Goal: Task Accomplishment & Management: Use online tool/utility

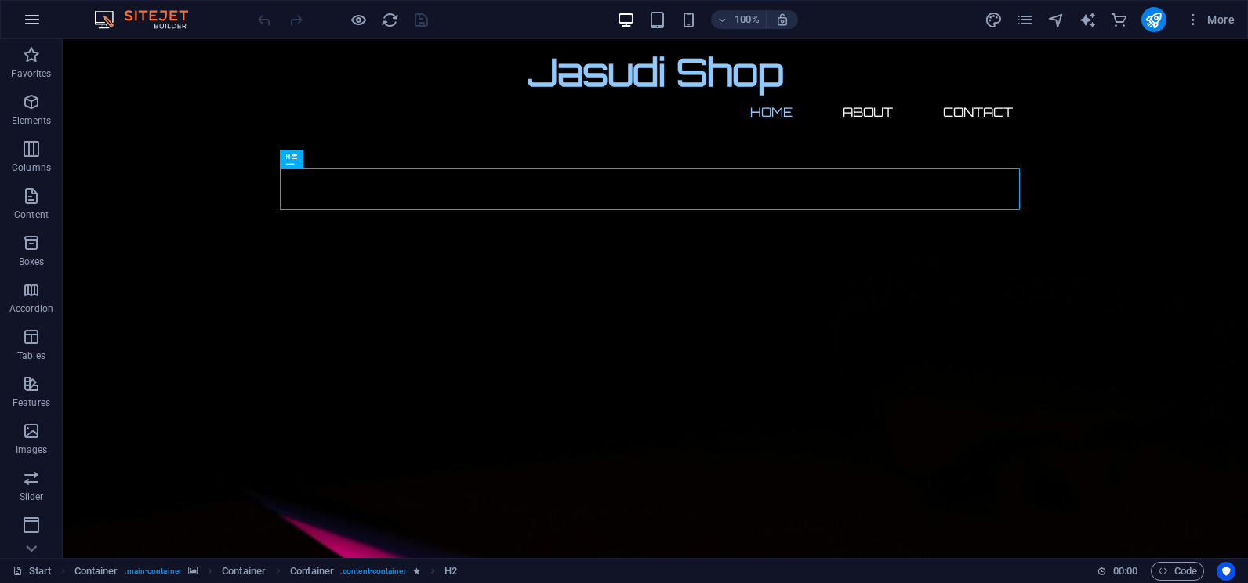
click at [39, 27] on icon "button" at bounding box center [32, 19] width 19 height 19
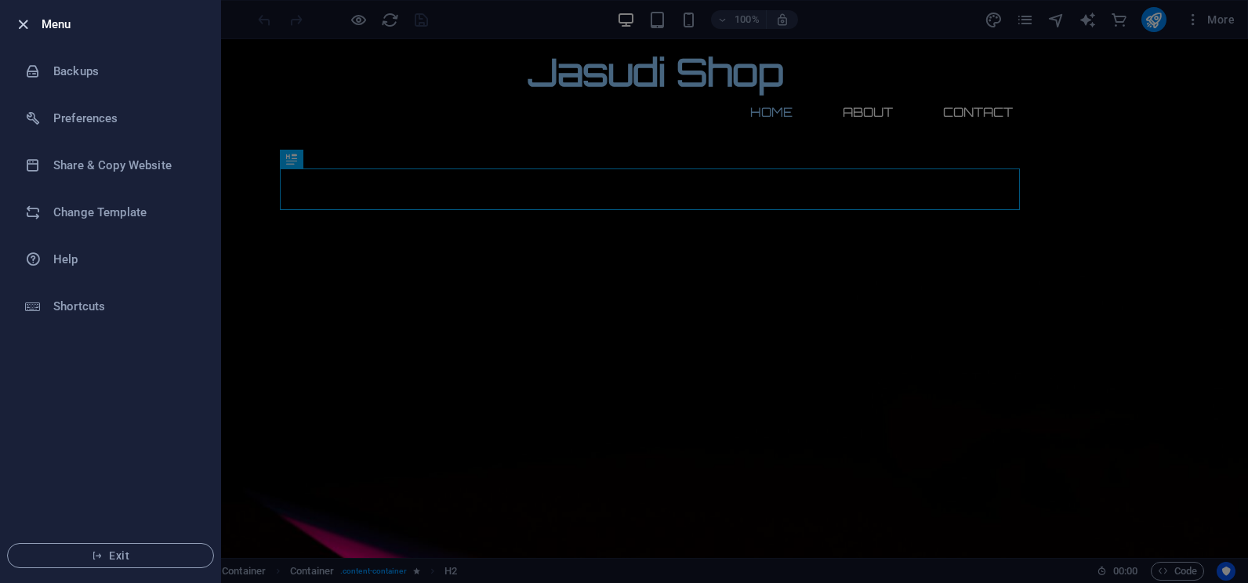
click at [24, 18] on icon "button" at bounding box center [23, 25] width 18 height 18
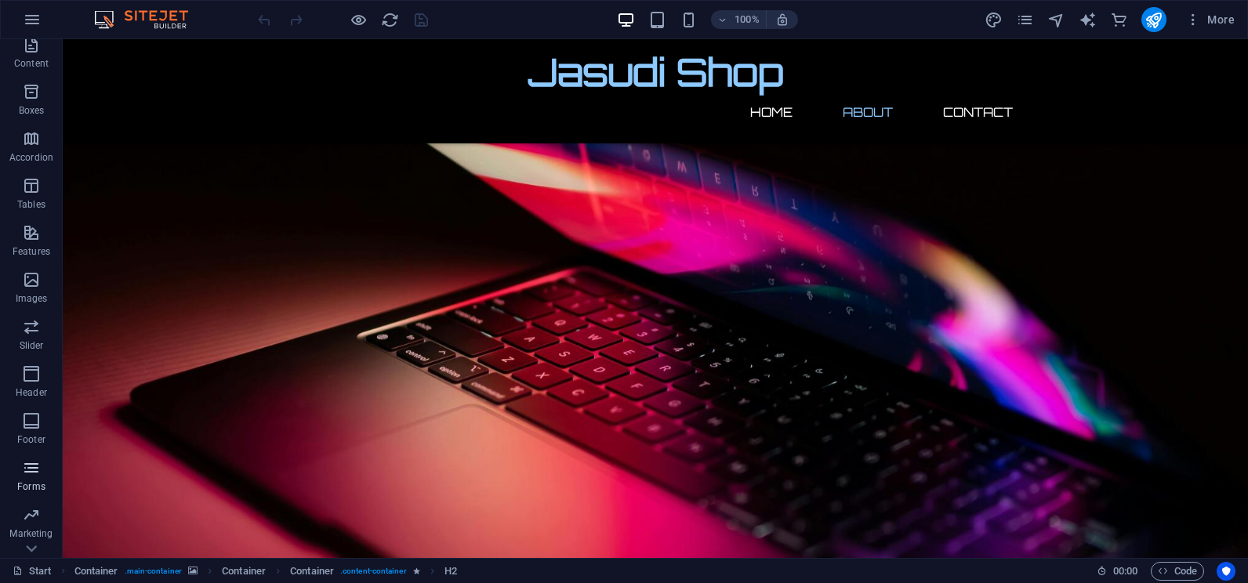
scroll to position [234, 0]
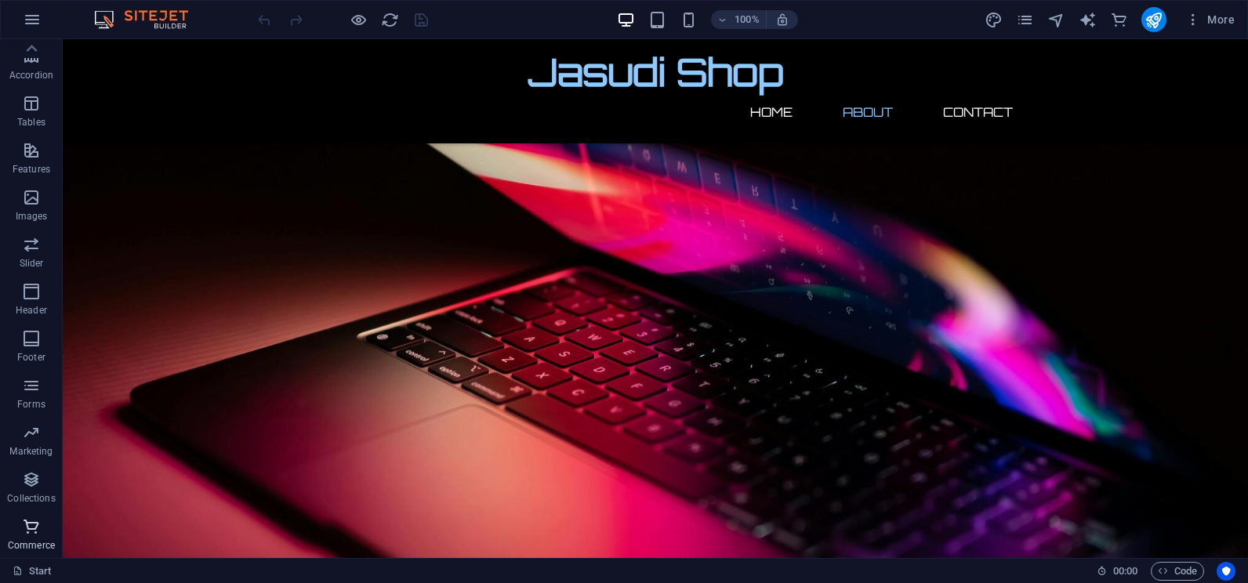
click at [27, 532] on icon "button" at bounding box center [31, 527] width 19 height 19
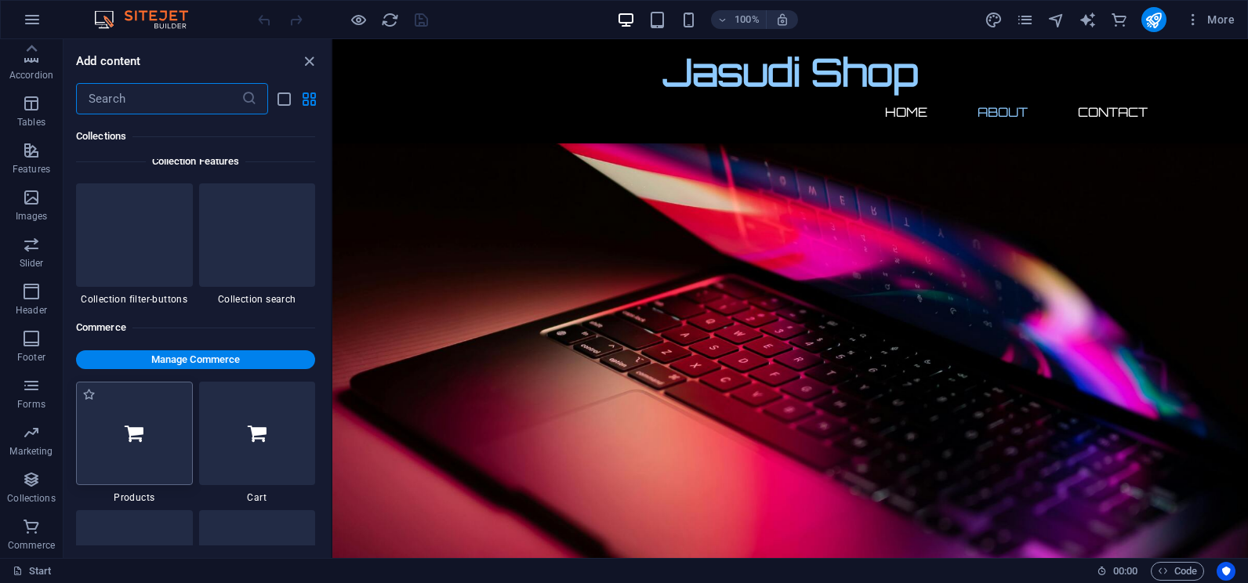
scroll to position [15112, 0]
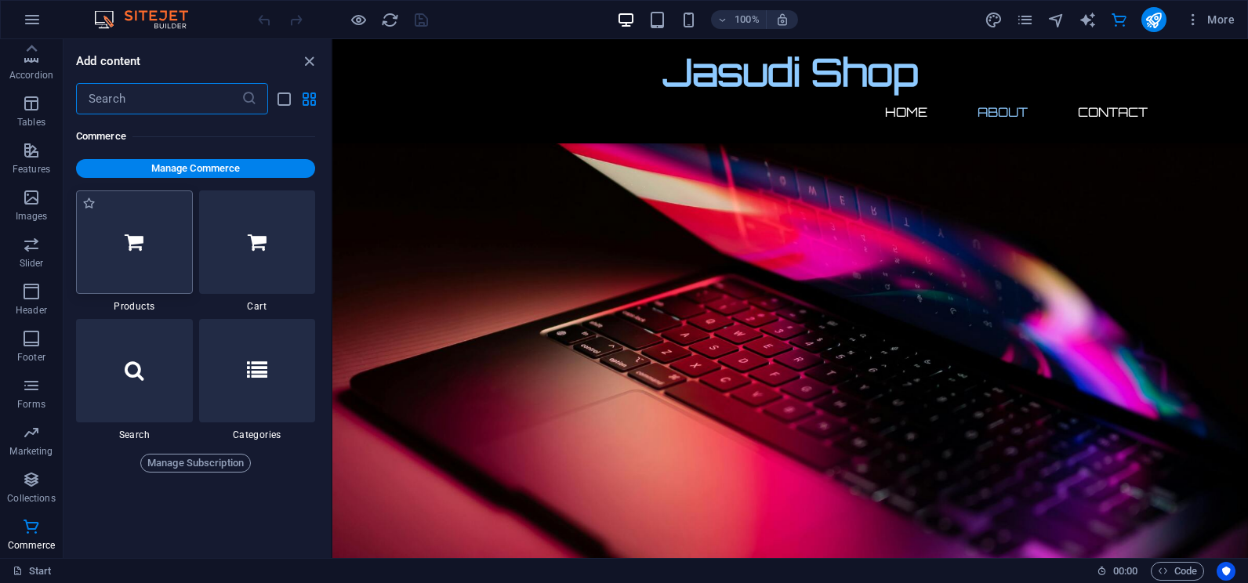
click at [151, 226] on div at bounding box center [134, 243] width 117 height 104
click at [241, 168] on span "Manage Commerce" at bounding box center [195, 168] width 227 height 19
click at [195, 162] on span "Manage Commerce" at bounding box center [195, 168] width 227 height 19
click at [182, 176] on span "Manage Commerce" at bounding box center [195, 168] width 227 height 19
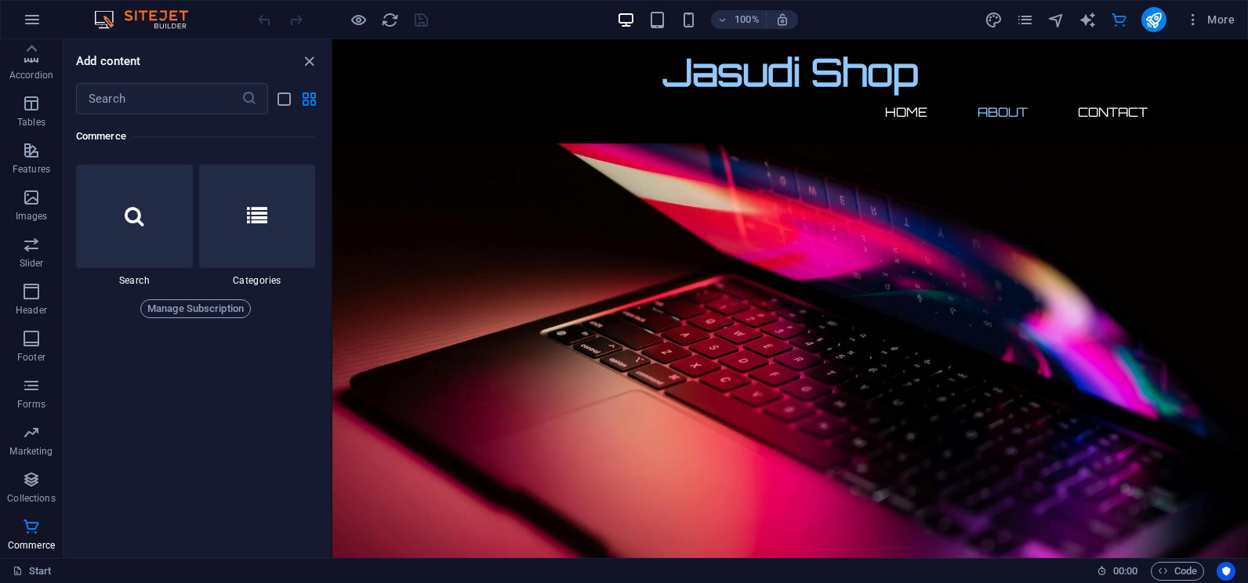
scroll to position [15387, 0]
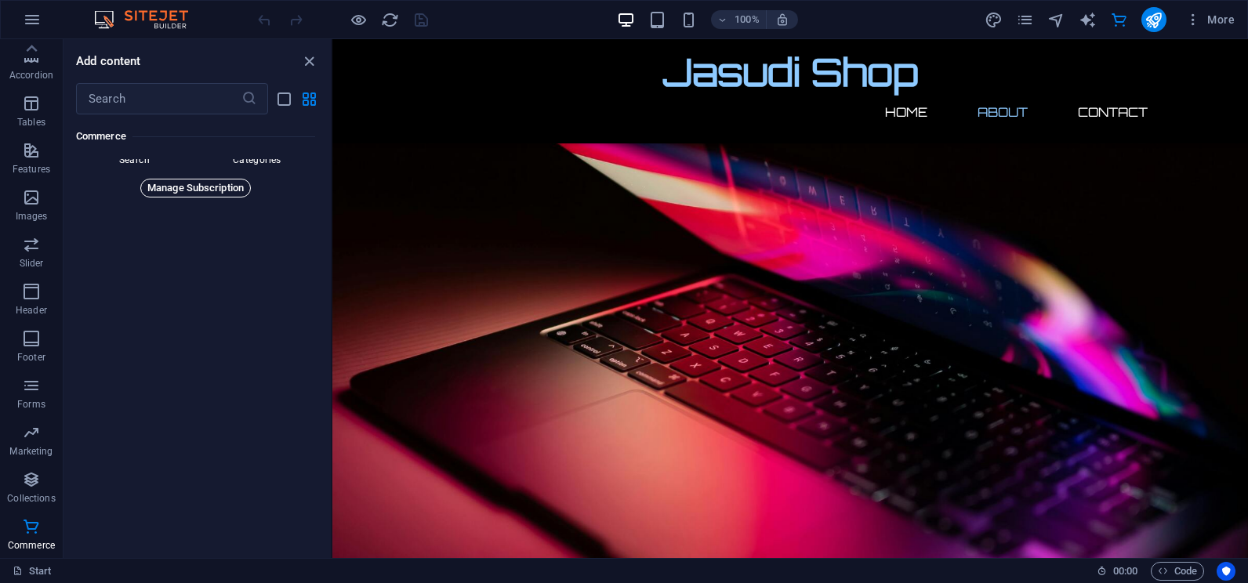
click at [197, 181] on span "Manage Subscription" at bounding box center [195, 188] width 96 height 19
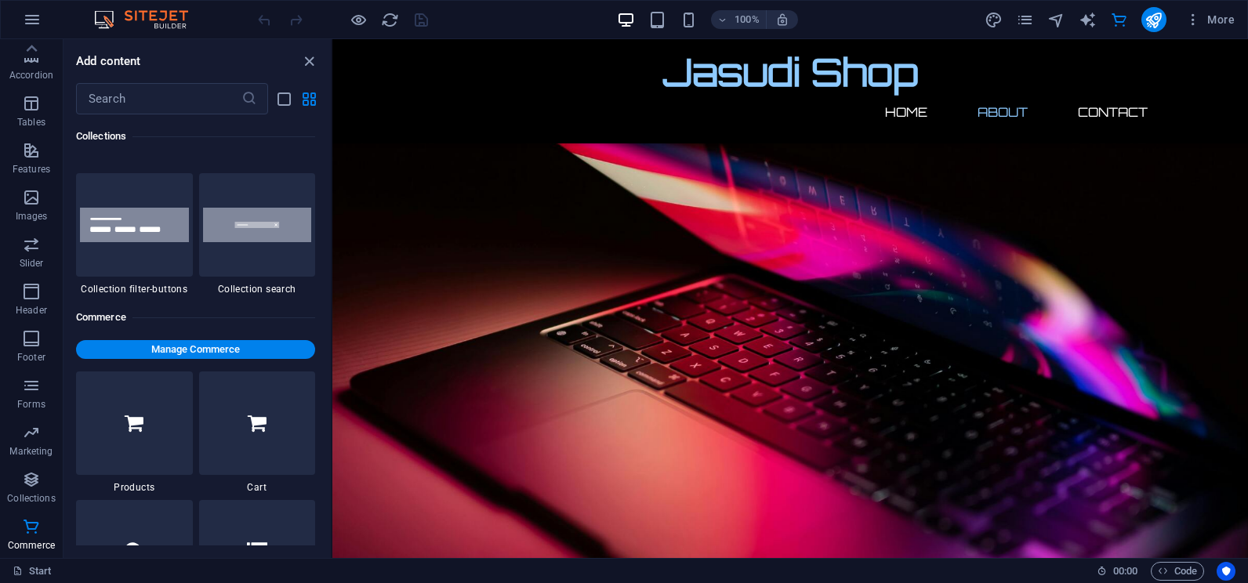
scroll to position [14838, 0]
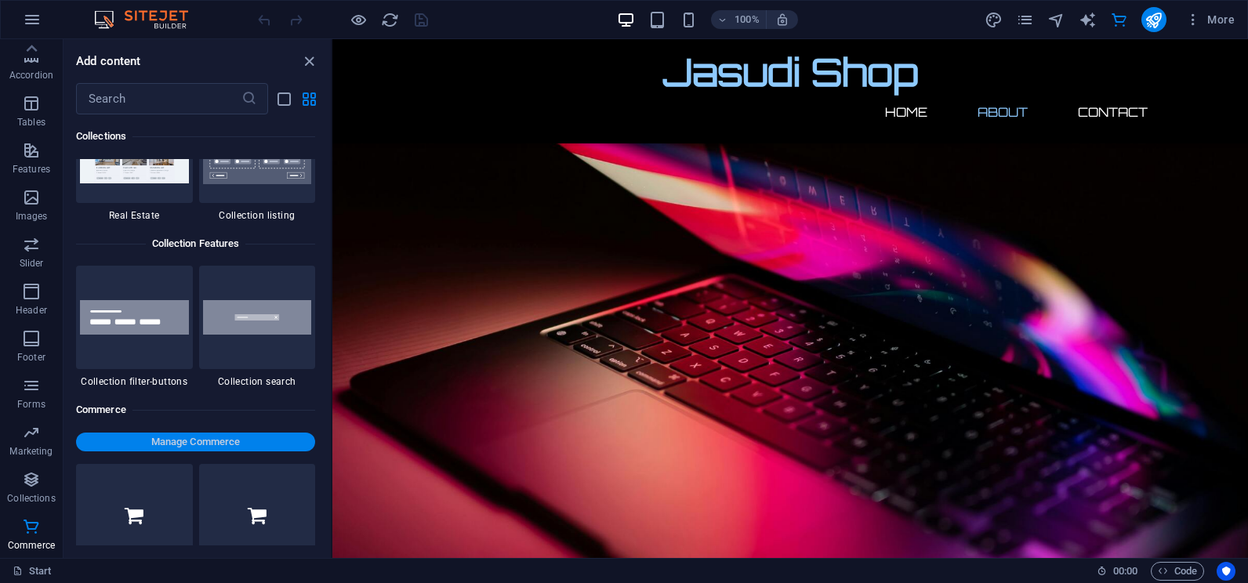
click at [214, 446] on span "Manage Commerce" at bounding box center [195, 442] width 227 height 19
click at [194, 442] on span "Manage Commerce" at bounding box center [195, 442] width 227 height 19
click at [192, 442] on span "Manage Commerce" at bounding box center [195, 442] width 227 height 19
click at [192, 441] on span "Manage Commerce" at bounding box center [195, 442] width 227 height 19
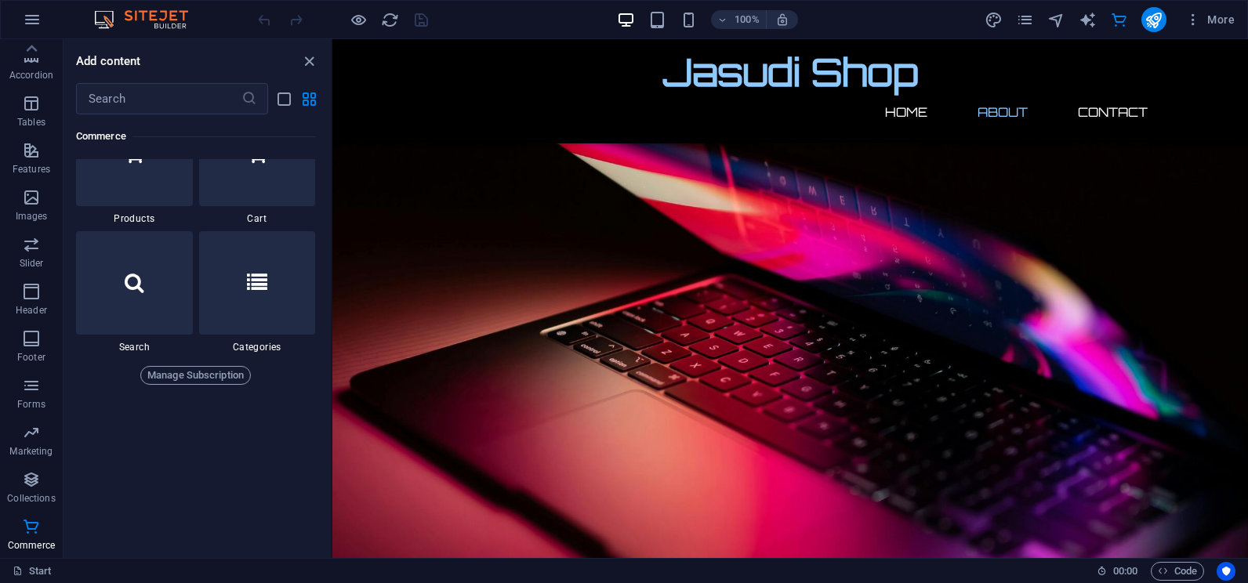
scroll to position [14995, 0]
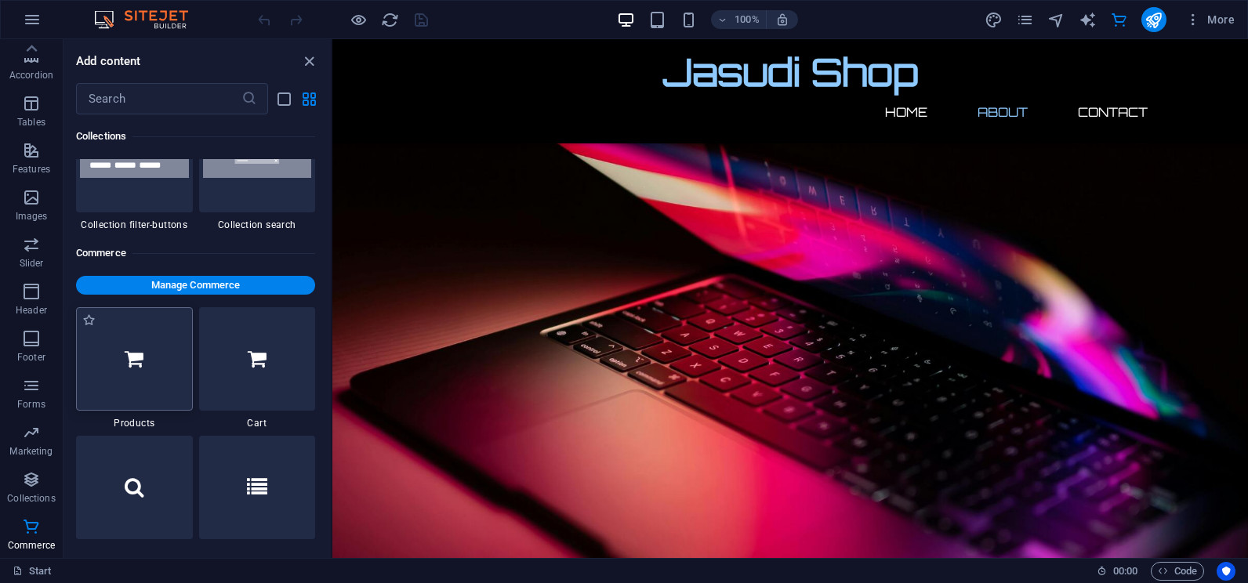
click at [170, 367] on div at bounding box center [134, 359] width 117 height 104
click at [172, 367] on div at bounding box center [134, 359] width 117 height 104
click at [172, 366] on div at bounding box center [134, 359] width 117 height 104
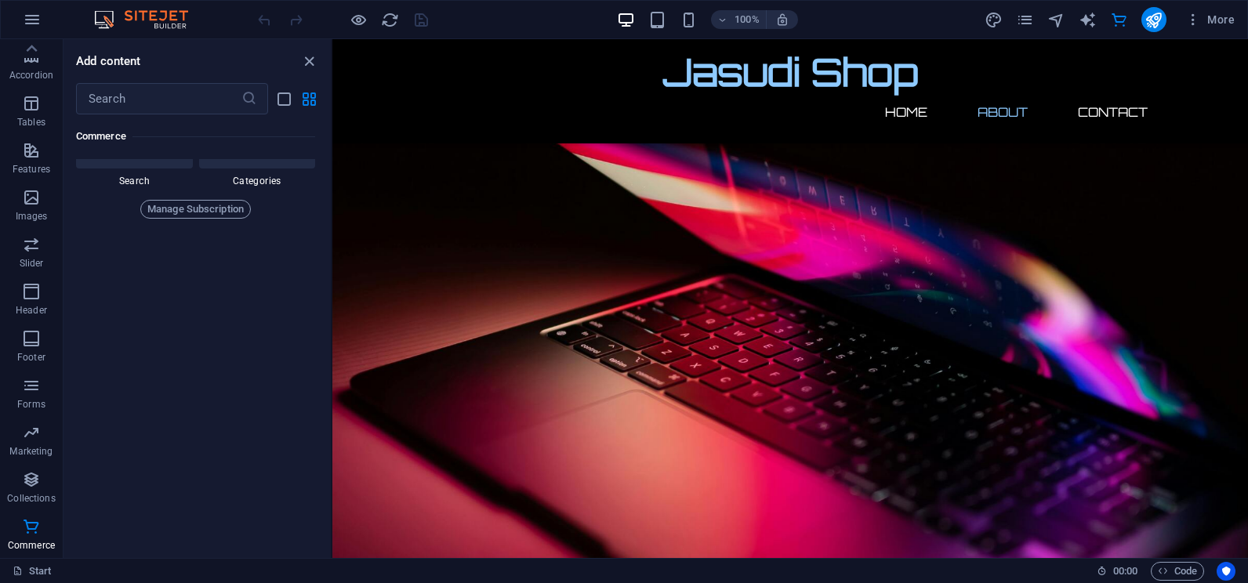
scroll to position [15387, 0]
click at [309, 61] on icon "close panel" at bounding box center [309, 62] width 18 height 18
click at [312, 59] on icon "close panel" at bounding box center [309, 62] width 18 height 18
click at [306, 63] on icon "close panel" at bounding box center [309, 62] width 18 height 18
click at [308, 62] on icon "close panel" at bounding box center [309, 62] width 18 height 18
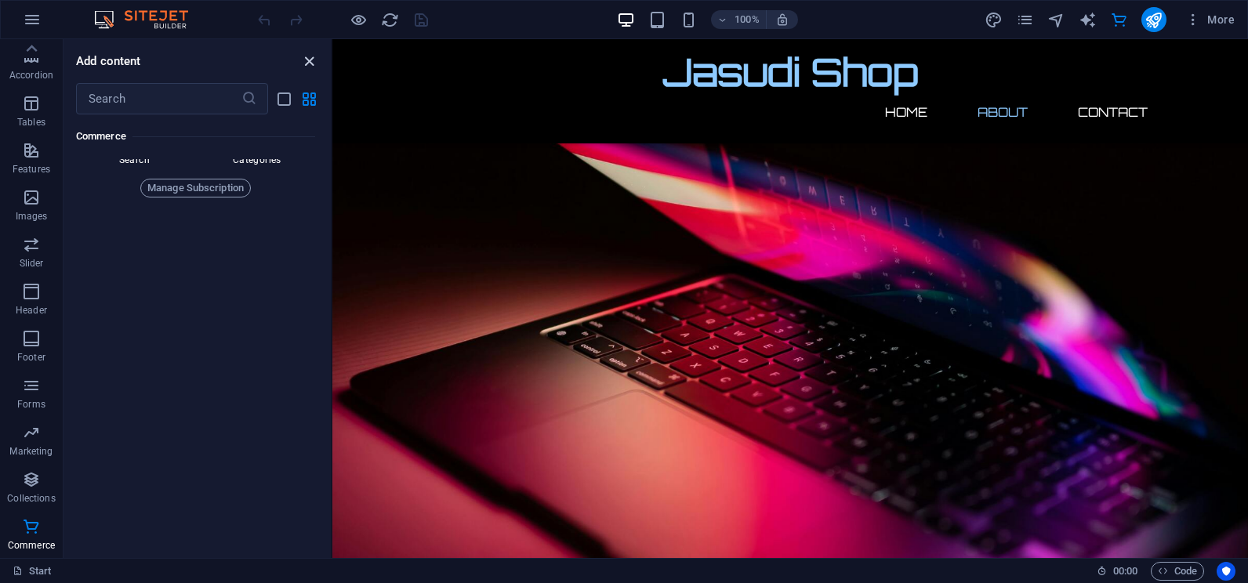
click at [308, 62] on icon "close panel" at bounding box center [309, 62] width 18 height 18
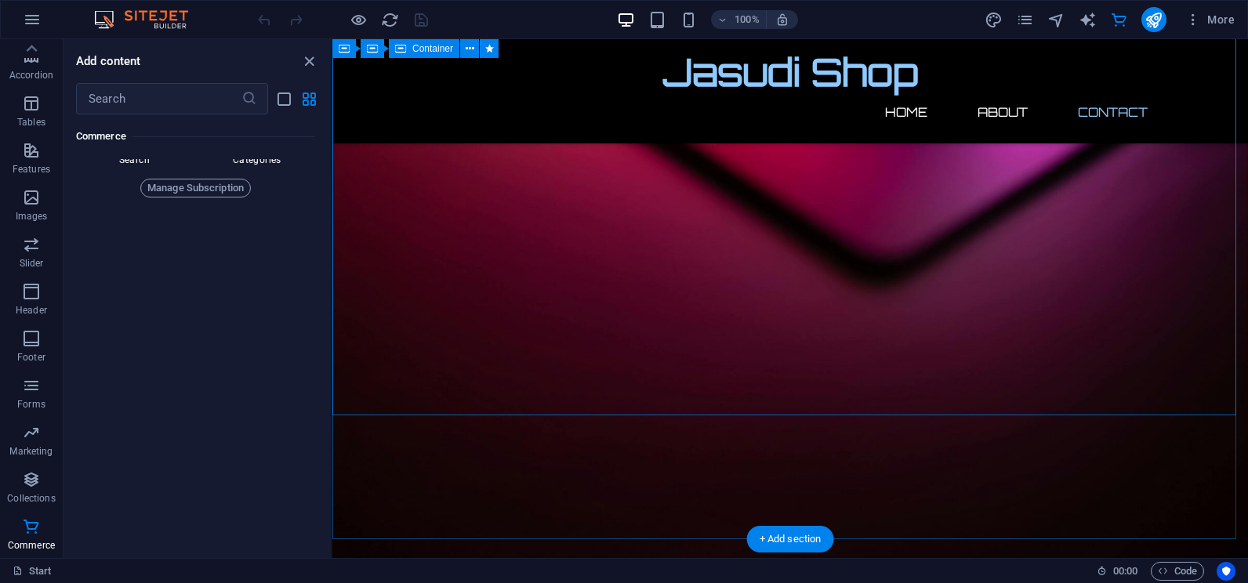
scroll to position [990, 0]
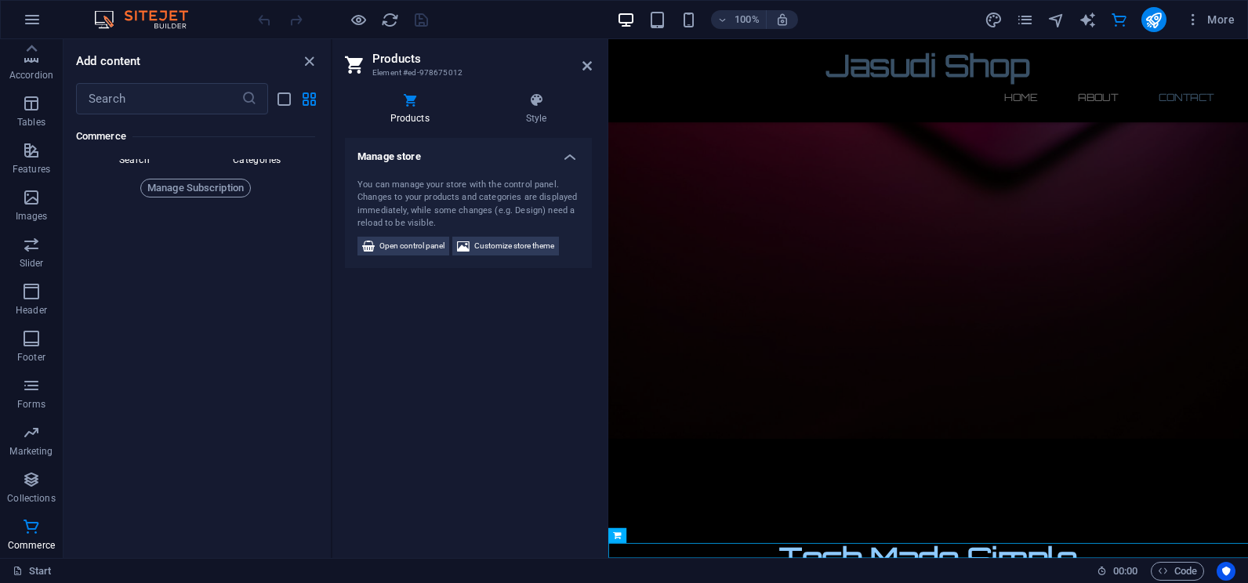
scroll to position [860, 0]
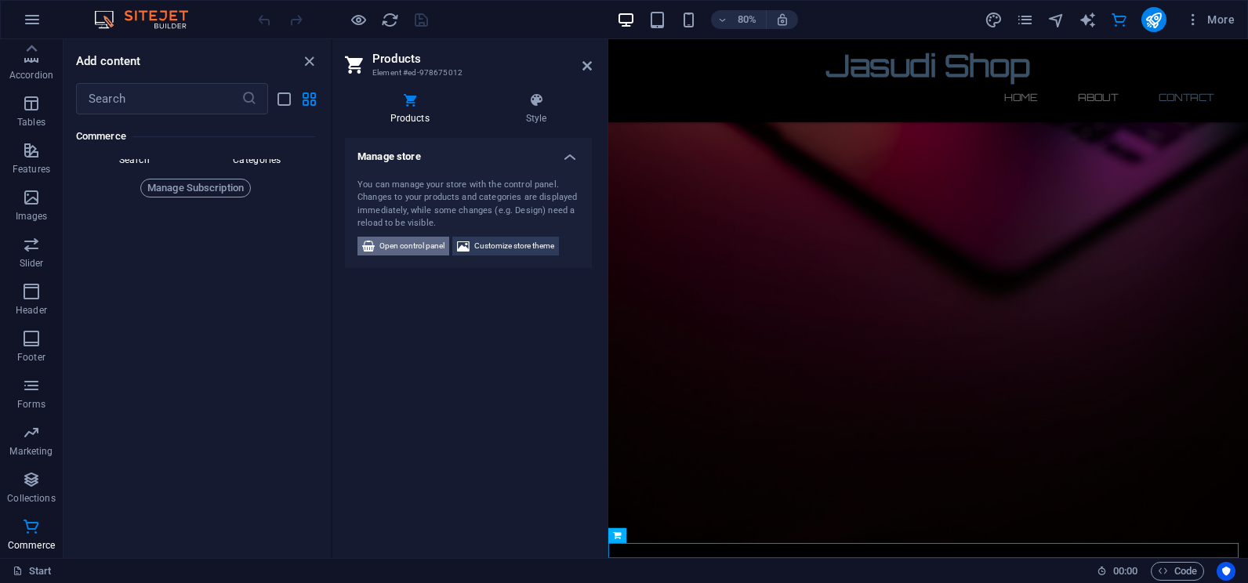
click at [420, 245] on span "Open control panel" at bounding box center [412, 246] width 65 height 19
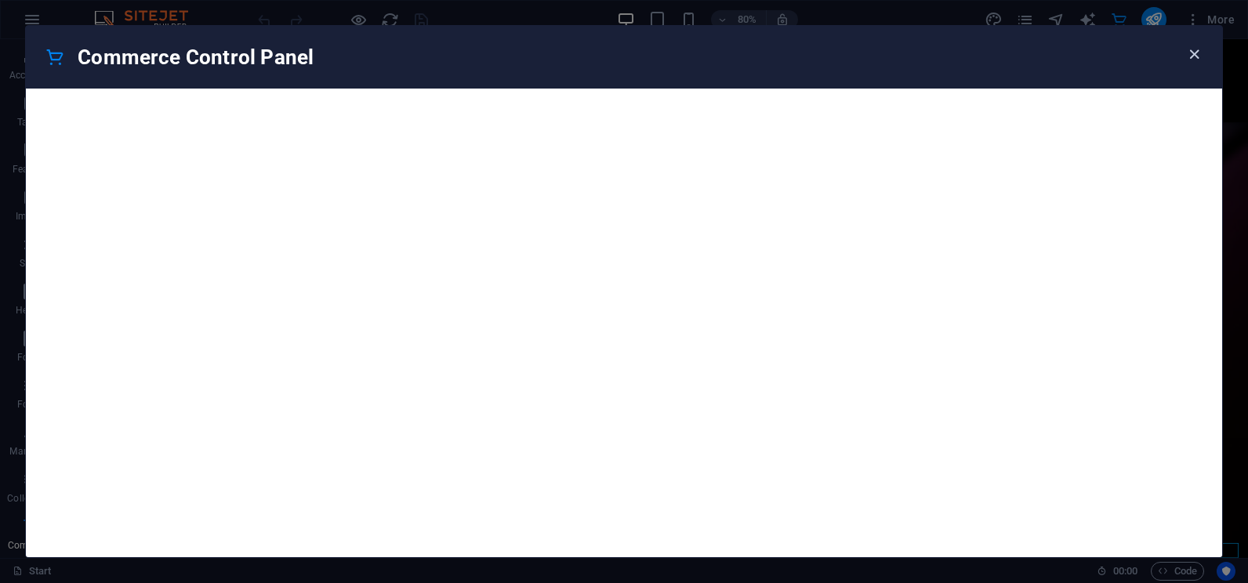
click at [1188, 53] on icon "button" at bounding box center [1195, 54] width 18 height 18
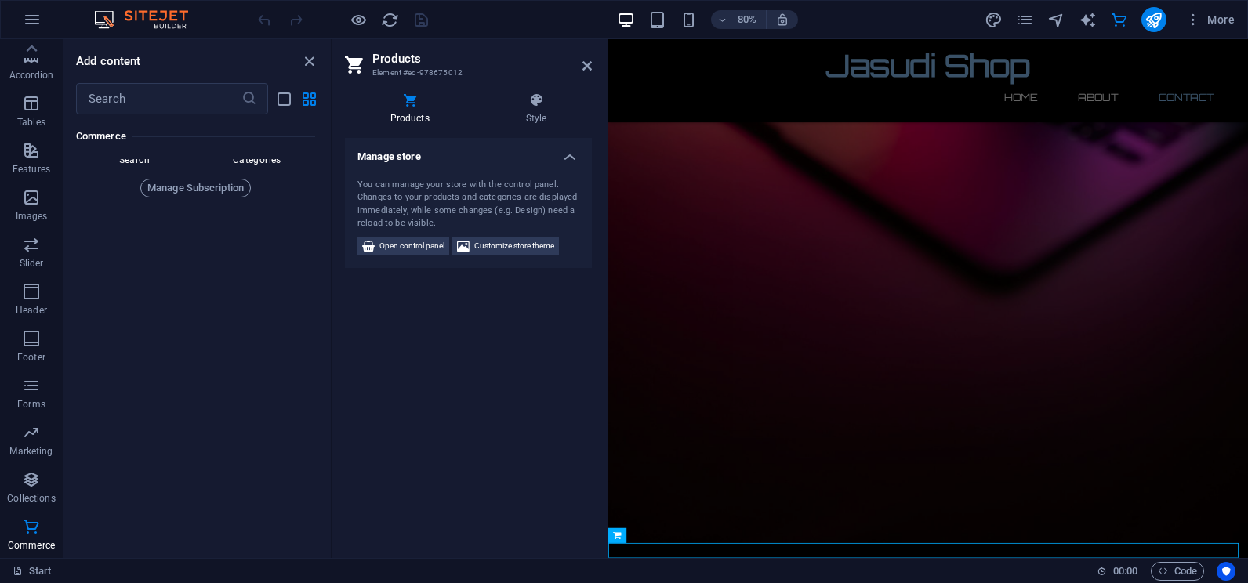
click at [592, 62] on aside "Products Element #ed-978675012 Products Style Manage store You can manage your …" at bounding box center [470, 298] width 276 height 519
click at [588, 62] on icon at bounding box center [587, 66] width 9 height 13
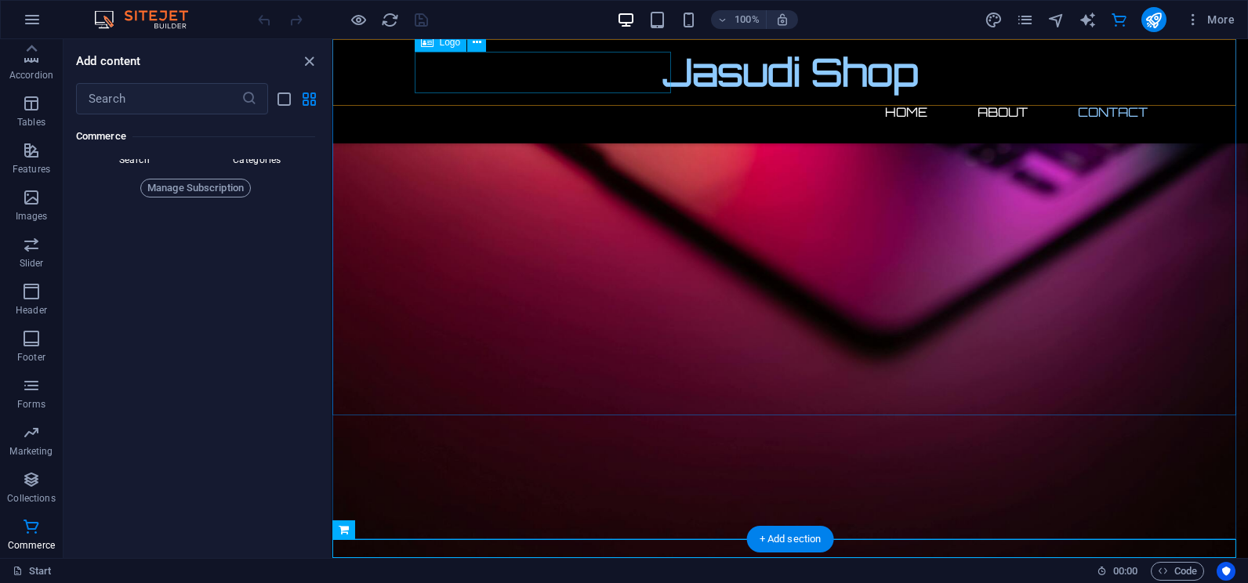
scroll to position [990, 0]
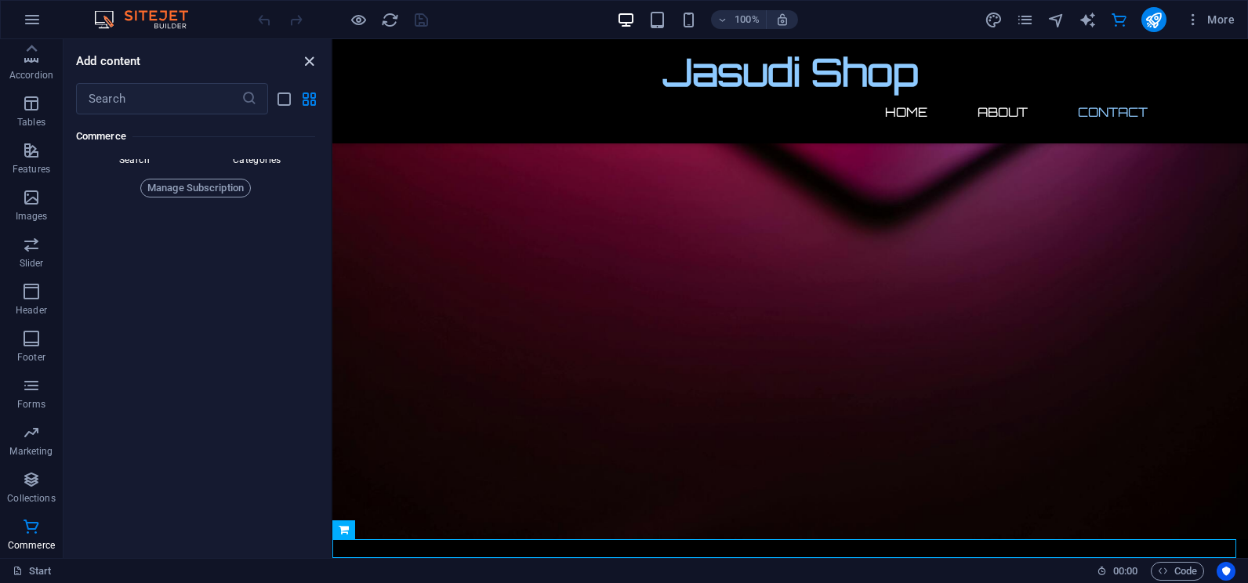
click at [306, 65] on icon "close panel" at bounding box center [309, 62] width 18 height 18
click at [311, 60] on icon "close panel" at bounding box center [309, 62] width 18 height 18
click at [307, 61] on icon "close panel" at bounding box center [309, 62] width 18 height 18
click at [308, 61] on icon "close panel" at bounding box center [309, 62] width 18 height 18
click at [311, 61] on icon "close panel" at bounding box center [309, 62] width 18 height 18
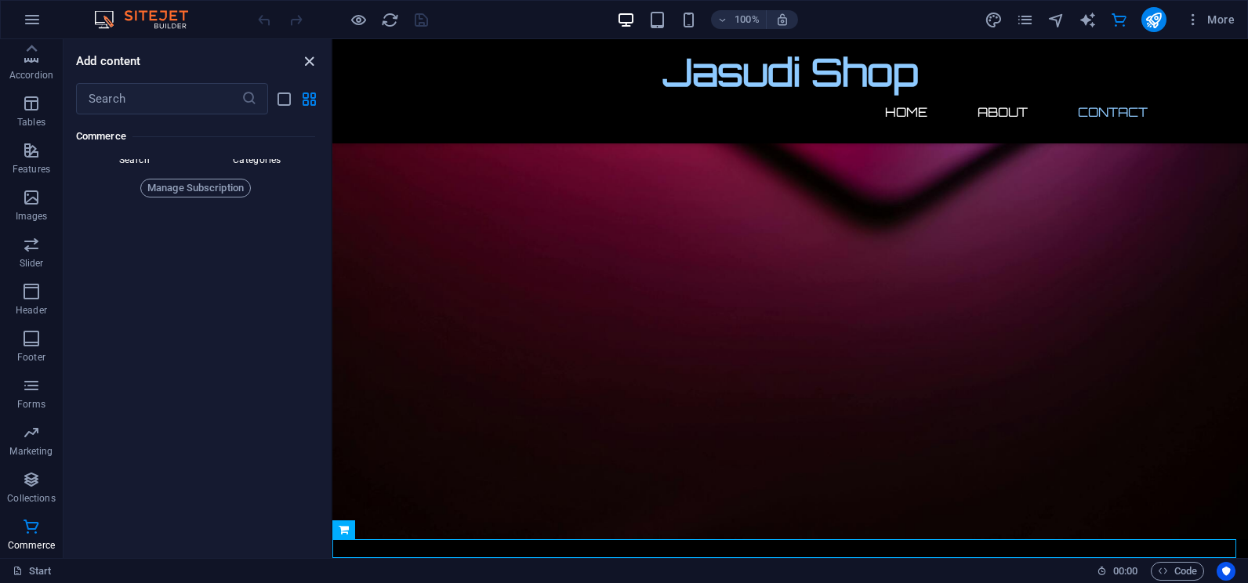
click at [311, 61] on icon "close panel" at bounding box center [309, 62] width 18 height 18
click at [465, 9] on div "100% More" at bounding box center [748, 19] width 986 height 25
click at [464, 9] on div "100% More" at bounding box center [748, 19] width 986 height 25
click at [462, 9] on div "100% More" at bounding box center [748, 19] width 986 height 25
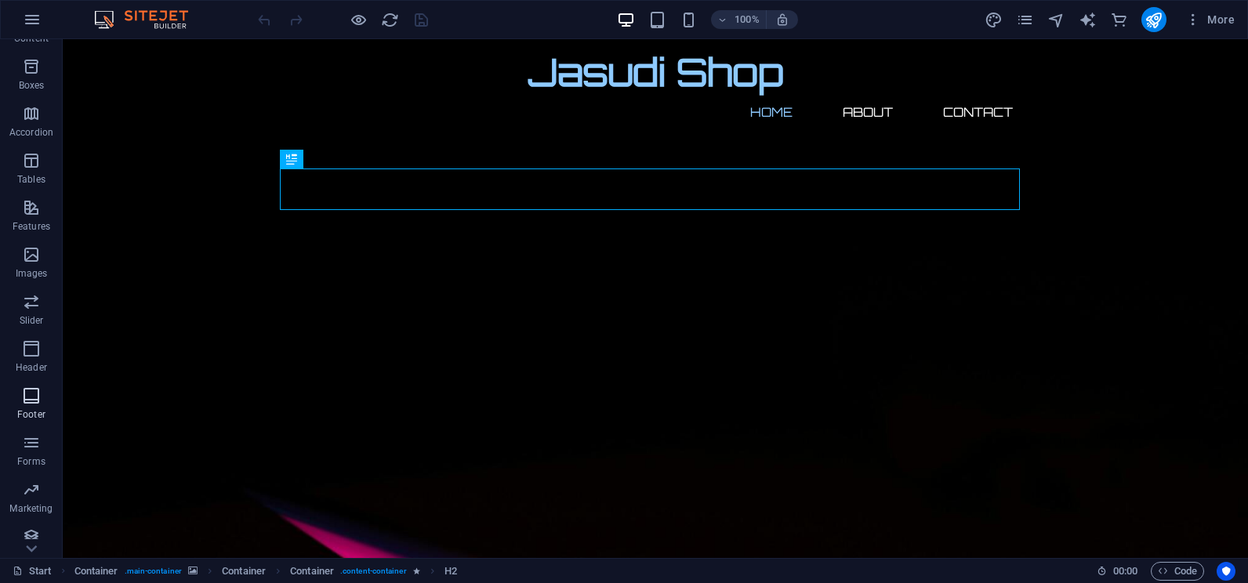
scroll to position [234, 0]
click at [25, 539] on span "Commerce" at bounding box center [31, 537] width 63 height 38
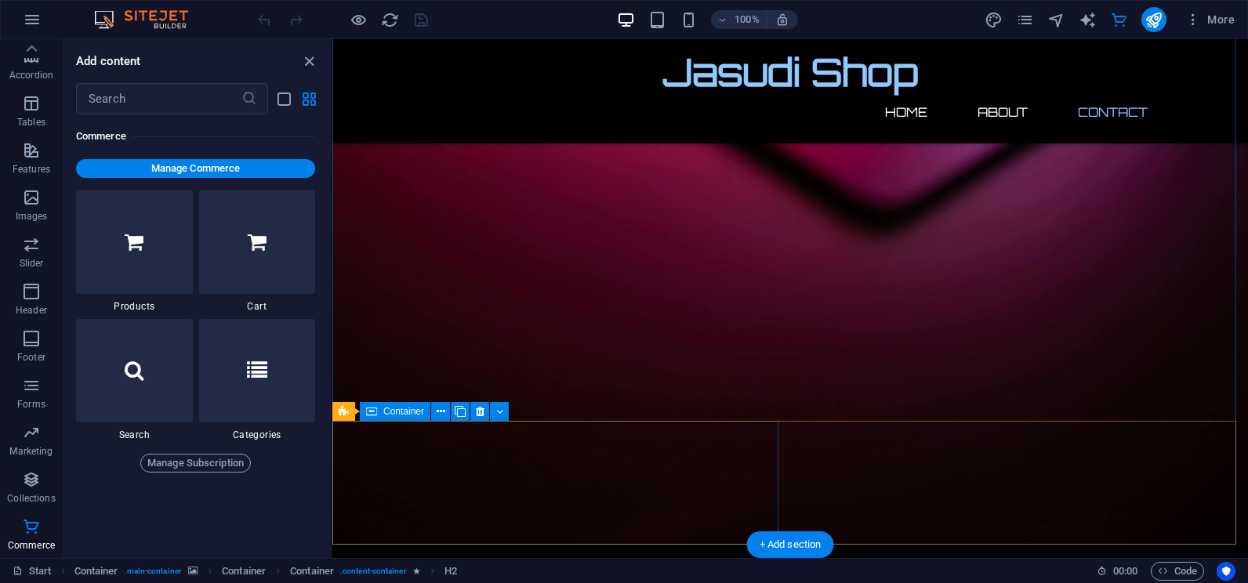
scroll to position [990, 0]
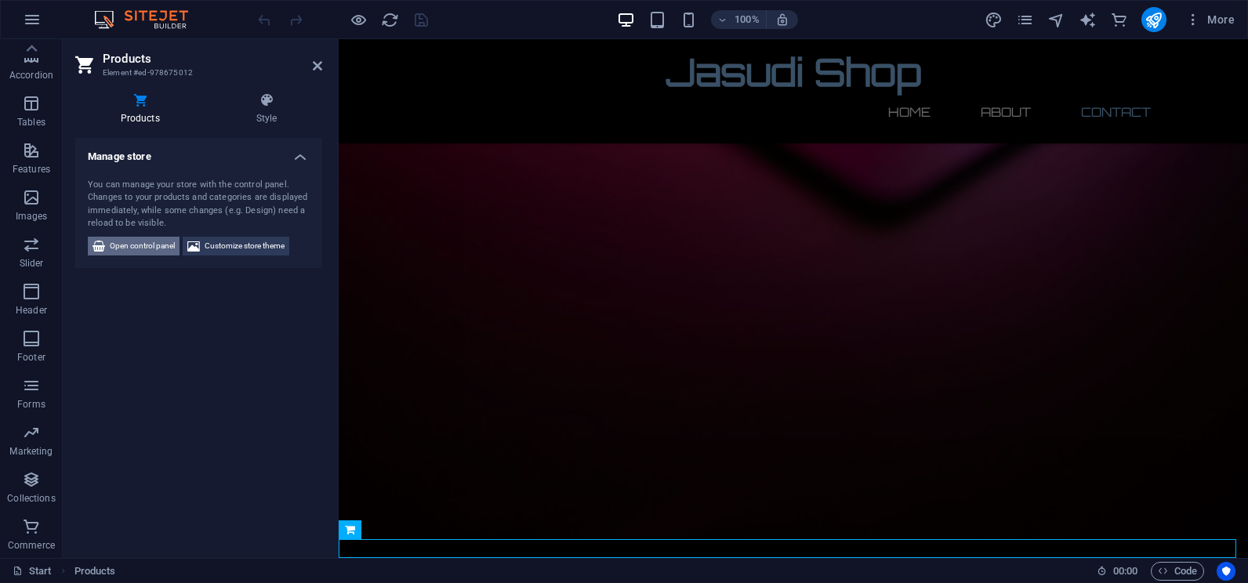
click at [162, 239] on span "Open control panel" at bounding box center [142, 246] width 65 height 19
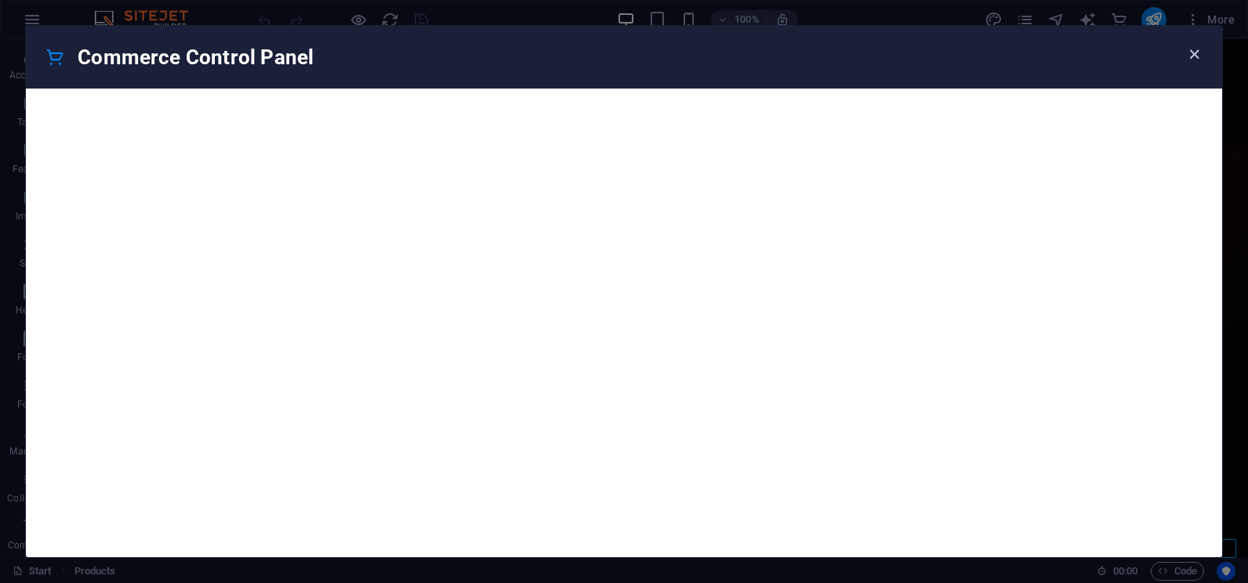
click at [1188, 61] on icon "button" at bounding box center [1195, 54] width 18 height 18
